Goal: Task Accomplishment & Management: Use online tool/utility

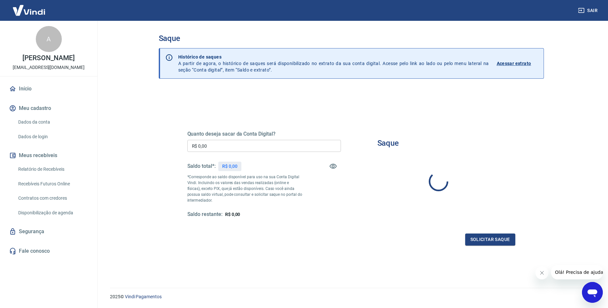
scroll to position [20, 0]
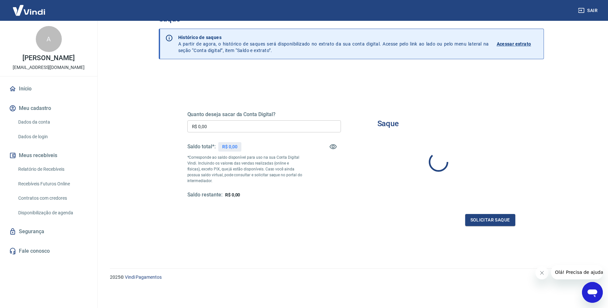
click at [362, 205] on div "Quanto deseja sacar da Conta Digital? R$ 0,00 ​ Saldo total*: R$ 0,00 *Correspo…" at bounding box center [351, 161] width 328 height 130
click at [138, 97] on main "Saque Histórico de saques A partir de agora, o histórico de saques será disponi…" at bounding box center [350, 144] width 513 height 287
click at [550, 101] on div "Saque Histórico de saques A partir de agora, o histórico de saques será disponi…" at bounding box center [351, 130] width 401 height 259
click at [338, 231] on div "Quanto deseja sacar da Conta Digital? R$ 0,00 ​ Saldo total*: R$ 0,00 *Correspo…" at bounding box center [350, 158] width 343 height 151
click at [126, 63] on main "Saque Histórico de saques A partir de agora, o histórico de saques será disponi…" at bounding box center [350, 144] width 513 height 287
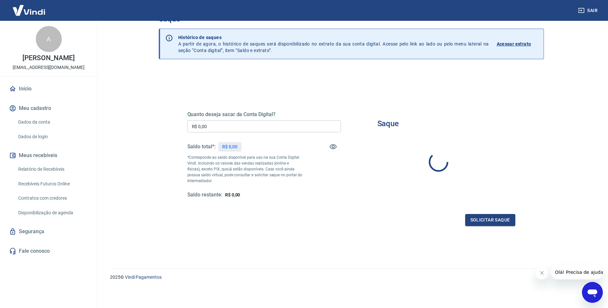
click at [230, 128] on input "R$ 0,00" at bounding box center [263, 126] width 153 height 12
click at [327, 224] on div "Solicitar saque" at bounding box center [351, 220] width 328 height 12
click at [284, 222] on div "Solicitar saque" at bounding box center [351, 220] width 328 height 12
click at [284, 221] on div "Solicitar saque" at bounding box center [351, 220] width 328 height 12
drag, startPoint x: 285, startPoint y: 221, endPoint x: 351, endPoint y: 211, distance: 66.8
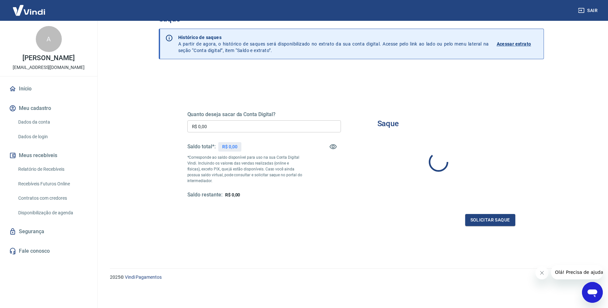
click at [289, 219] on div "Solicitar saque" at bounding box center [351, 220] width 328 height 12
click at [398, 164] on div at bounding box center [438, 161] width 122 height 57
click at [393, 168] on div at bounding box center [438, 161] width 122 height 57
click at [392, 168] on div at bounding box center [438, 161] width 122 height 57
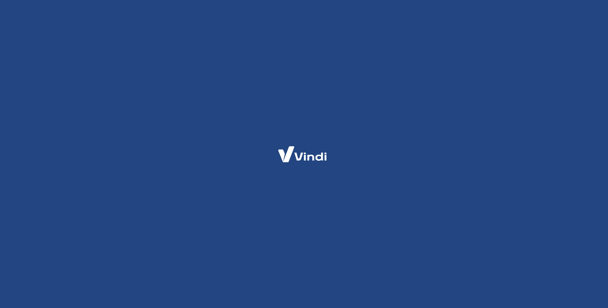
click at [239, 100] on div at bounding box center [304, 154] width 608 height 308
drag, startPoint x: 95, startPoint y: 245, endPoint x: 153, endPoint y: 222, distance: 62.4
click at [95, 244] on div at bounding box center [304, 154] width 608 height 308
click at [292, 82] on div at bounding box center [304, 154] width 608 height 308
click at [133, 190] on div at bounding box center [304, 154] width 608 height 308
